Goal: Obtain resource: Download file/media

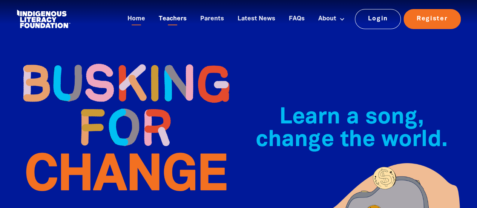
click at [177, 19] on link "Teachers" at bounding box center [172, 19] width 37 height 12
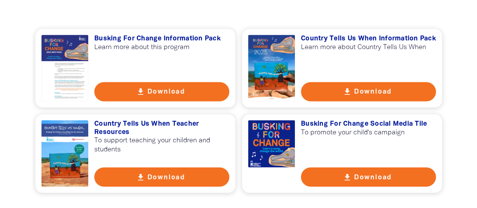
scroll to position [558, 0]
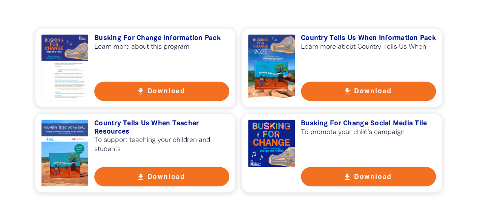
click at [134, 88] on button "get_app Download" at bounding box center [161, 91] width 135 height 19
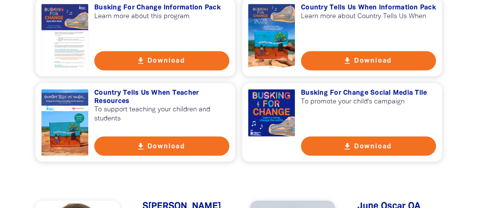
scroll to position [589, 0]
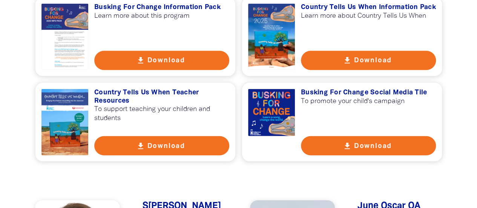
click at [328, 144] on button "get_app Download" at bounding box center [368, 145] width 135 height 19
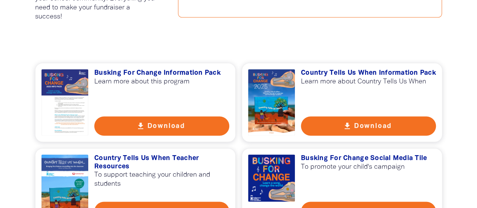
scroll to position [525, 0]
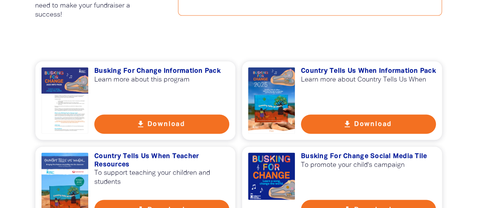
click at [330, 125] on button "get_app Download" at bounding box center [368, 123] width 135 height 19
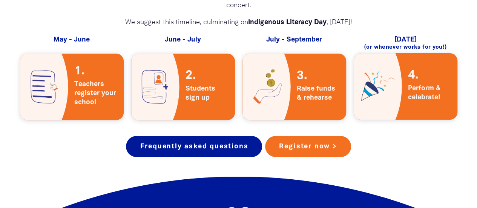
scroll to position [1502, 0]
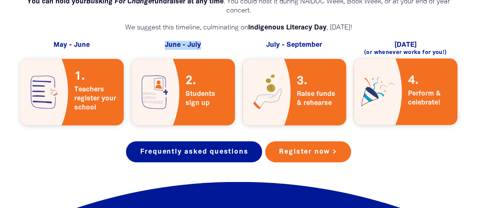
drag, startPoint x: 205, startPoint y: 34, endPoint x: 157, endPoint y: 37, distance: 48.0
click at [157, 41] on h5 "June - July" at bounding box center [183, 45] width 104 height 9
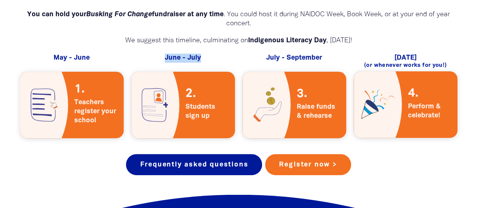
scroll to position [1489, 0]
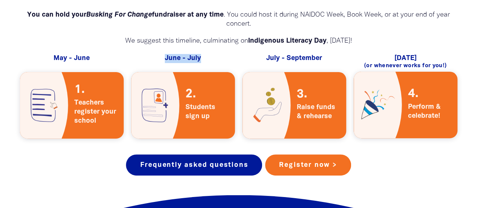
drag, startPoint x: 451, startPoint y: 51, endPoint x: 375, endPoint y: 48, distance: 76.0
click at [375, 54] on h5 "September 3" at bounding box center [406, 58] width 104 height 9
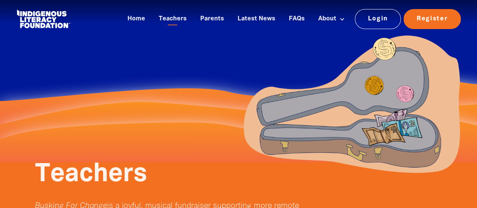
scroll to position [2, 0]
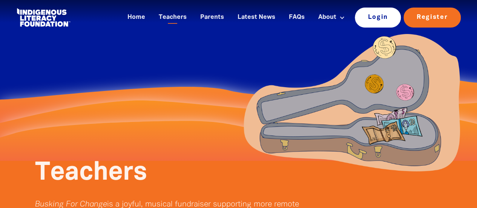
click at [376, 13] on link "Login" at bounding box center [378, 18] width 46 height 20
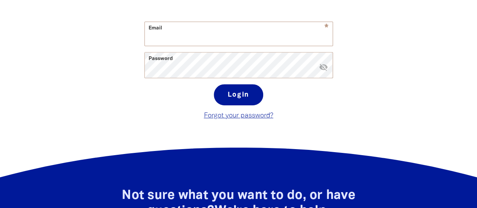
scroll to position [206, 0]
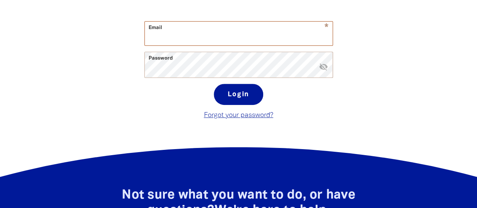
click at [274, 37] on input "Email" at bounding box center [239, 34] width 188 height 24
click at [218, 46] on div "* Email This field is required warning" at bounding box center [239, 33] width 189 height 25
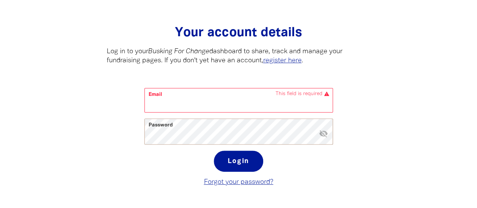
scroll to position [134, 0]
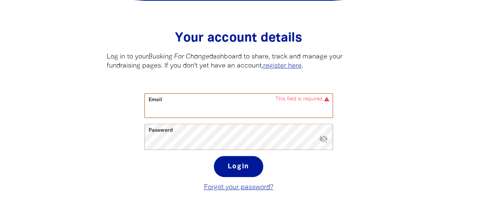
click at [216, 114] on input "Email" at bounding box center [239, 106] width 188 height 24
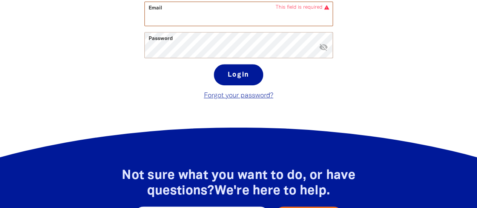
scroll to position [286, 0]
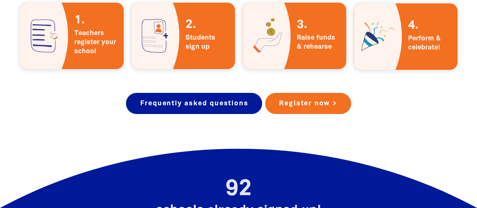
scroll to position [1431, 0]
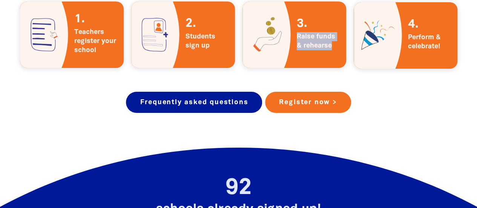
drag, startPoint x: 336, startPoint y: 48, endPoint x: 296, endPoint y: 27, distance: 45.1
click at [296, 27] on div "Raise funds & rehearse" at bounding box center [295, 35] width 104 height 66
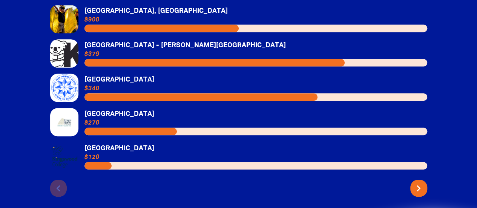
scroll to position [1690, 0]
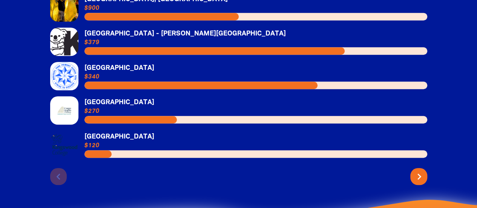
click at [411, 168] on button "chevron_right" at bounding box center [419, 176] width 17 height 17
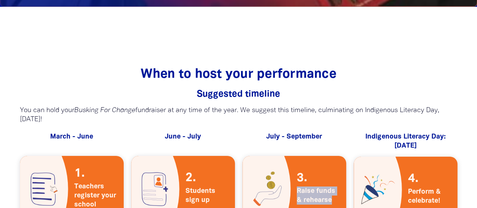
scroll to position [1277, 0]
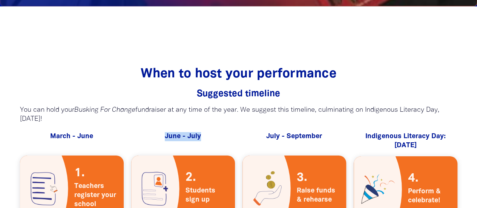
drag, startPoint x: 153, startPoint y: 130, endPoint x: 212, endPoint y: 126, distance: 58.7
click at [212, 132] on h5 "June - July" at bounding box center [183, 136] width 104 height 9
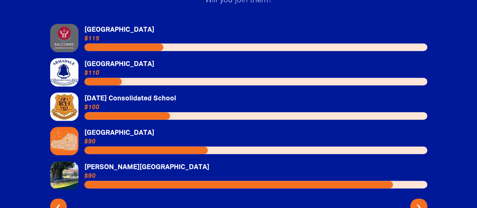
scroll to position [1659, 0]
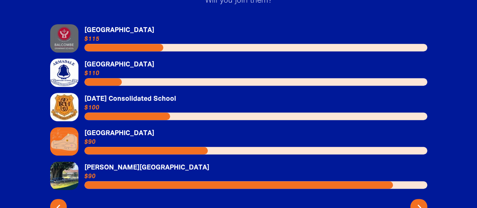
click at [417, 202] on icon "chevron_right" at bounding box center [420, 208] width 12 height 12
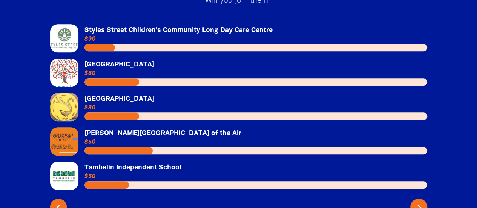
scroll to position [1667, 0]
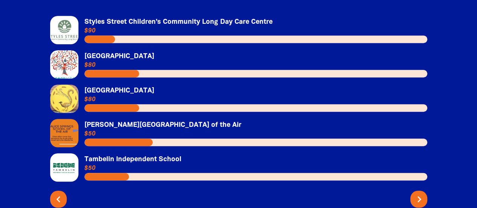
drag, startPoint x: 417, startPoint y: 200, endPoint x: 422, endPoint y: 192, distance: 9.2
click at [422, 193] on icon "chevron_right" at bounding box center [420, 199] width 12 height 12
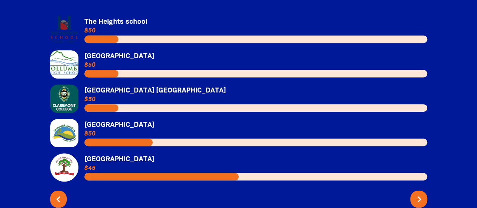
click at [422, 193] on icon "chevron_right" at bounding box center [420, 199] width 12 height 12
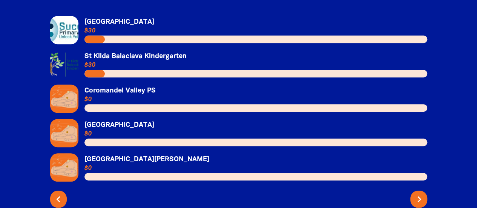
click at [422, 193] on icon "chevron_right" at bounding box center [420, 199] width 12 height 12
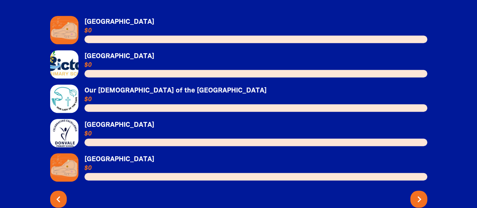
click at [419, 193] on icon "chevron_right" at bounding box center [420, 199] width 12 height 12
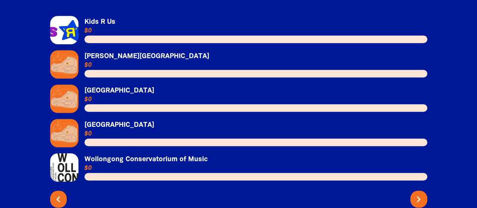
click at [109, 85] on link "Link to [GEOGRAPHIC_DATA]" at bounding box center [238, 99] width 377 height 28
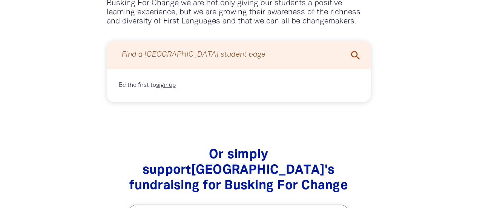
scroll to position [599, 0]
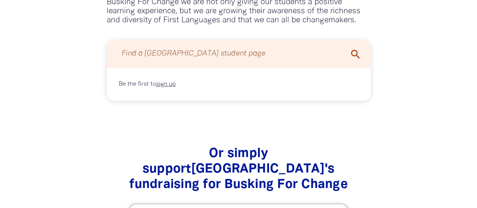
click at [353, 55] on icon "search" at bounding box center [356, 54] width 12 height 12
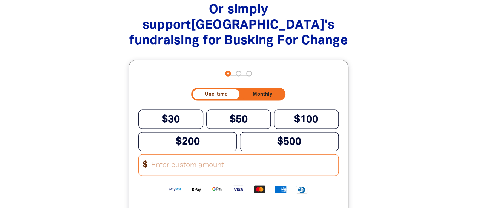
scroll to position [722, 0]
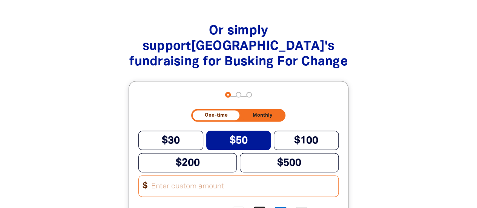
click at [226, 148] on button "$50" at bounding box center [238, 140] width 65 height 19
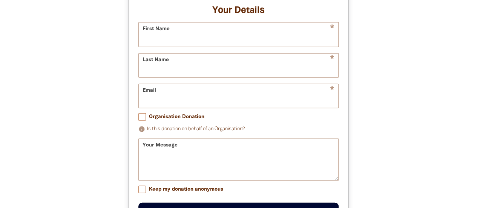
scroll to position [852, 0]
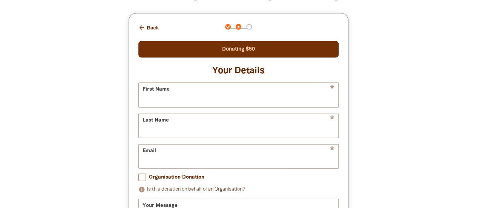
click at [147, 25] on button "arrow_back Back" at bounding box center [149, 27] width 26 height 13
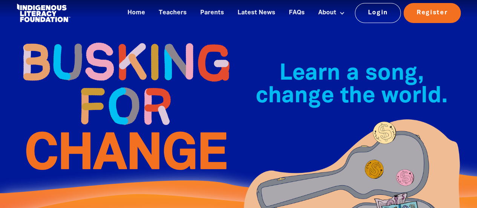
scroll to position [5, 0]
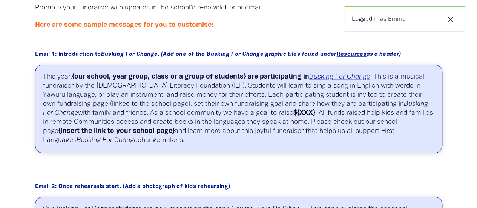
scroll to position [387, 0]
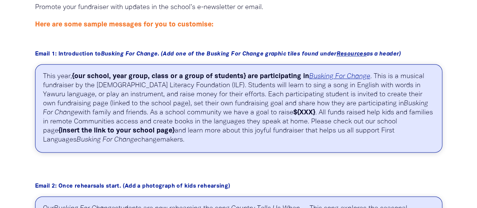
drag, startPoint x: 123, startPoint y: 140, endPoint x: 72, endPoint y: 102, distance: 63.4
drag, startPoint x: 72, startPoint y: 102, endPoint x: 140, endPoint y: 138, distance: 76.8
click at [140, 138] on p "This year, {our school, year group, class or a group of students} are participa…" at bounding box center [239, 108] width 408 height 88
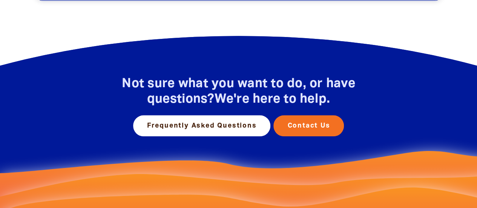
scroll to position [1834, 0]
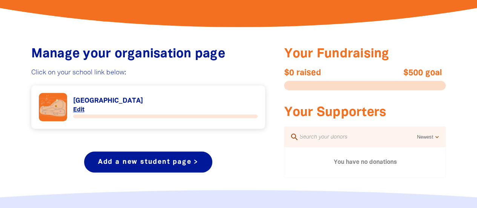
scroll to position [263, 0]
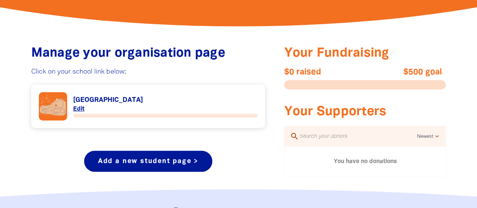
click at [124, 99] on link "Link to St Bernadette's Primary School" at bounding box center [148, 106] width 219 height 28
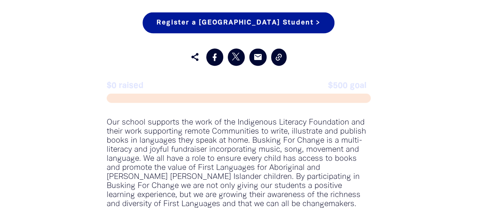
scroll to position [633, 0]
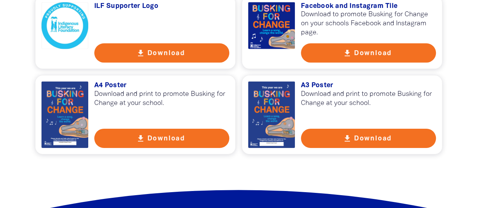
scroll to position [1150, 0]
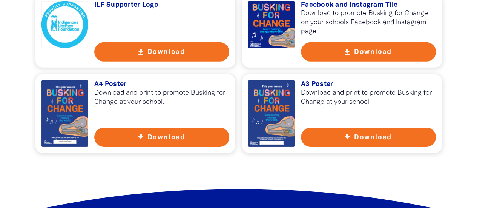
click at [321, 54] on button "get_app Download" at bounding box center [368, 51] width 135 height 19
click at [329, 55] on button "get_app Download" at bounding box center [368, 51] width 135 height 19
click at [177, 143] on button "get_app Download" at bounding box center [161, 137] width 135 height 19
